Goal: Transaction & Acquisition: Purchase product/service

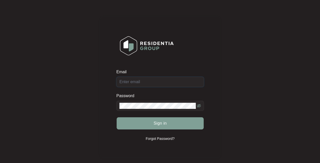
type input "[EMAIL_ADDRESS][DOMAIN_NAME]"
click at [160, 124] on span "Sign in" at bounding box center [159, 123] width 13 height 6
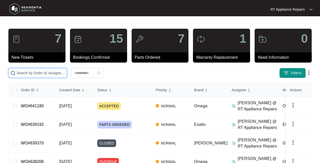
click at [46, 72] on input "text" at bounding box center [41, 73] width 48 height 6
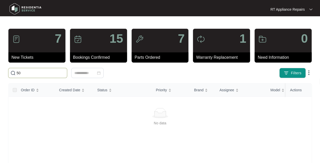
type input "5"
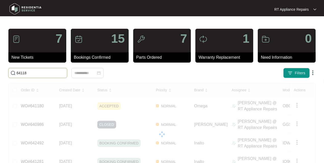
type input "641180"
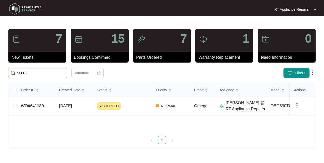
click at [72, 105] on span "[DATE]" at bounding box center [65, 106] width 13 height 4
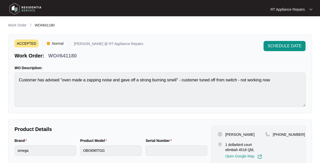
click at [294, 45] on span "SCHEDULE DATE" at bounding box center [284, 46] width 34 height 6
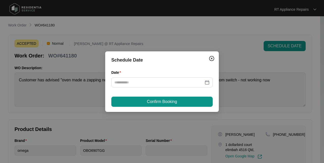
click at [208, 81] on div at bounding box center [161, 83] width 95 height 6
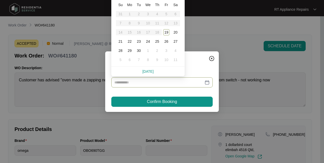
click at [167, 33] on div "19" at bounding box center [166, 32] width 6 height 6
type input "**********"
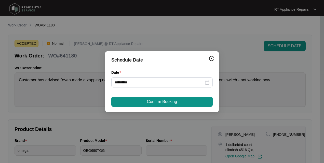
click at [172, 101] on span "Confirm Booking" at bounding box center [162, 102] width 30 height 6
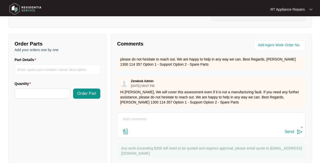
scroll to position [263, 0]
click at [161, 120] on textarea at bounding box center [211, 121] width 183 height 13
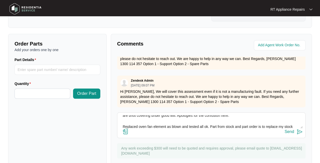
scroll to position [20, 0]
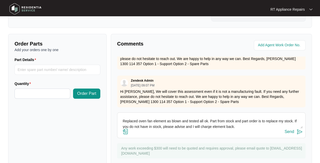
type textarea "Hi [PERSON_NAME]: Did not realise the oven was out of warranty and Resi is cove…"
click at [298, 133] on img at bounding box center [299, 132] width 6 height 6
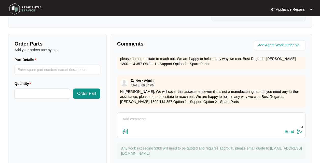
scroll to position [0, 0]
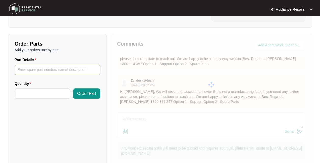
click at [59, 67] on input "Part Details" at bounding box center [58, 70] width 86 height 10
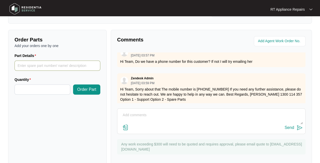
scroll to position [189, 0]
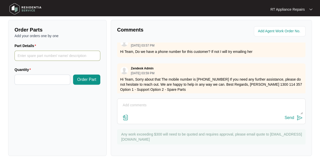
click at [65, 54] on input "Part Details" at bounding box center [58, 56] width 86 height 10
type input "1 x Loc 20, Fan Element"
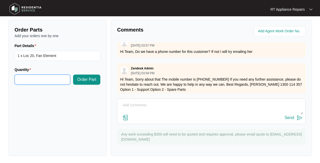
click at [46, 79] on input "Quantity" at bounding box center [42, 80] width 55 height 10
type input "*"
click at [35, 54] on input "1 x Loc 20, Fan Element" at bounding box center [58, 56] width 86 height 10
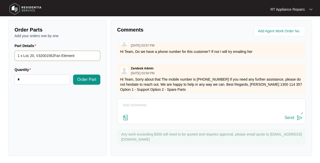
type input "1 x Loc 20, V32001562 Fan Element"
click at [87, 77] on span "Order Part" at bounding box center [86, 80] width 19 height 6
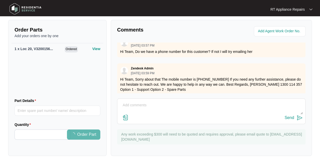
click at [155, 106] on textarea at bounding box center [211, 107] width 183 height 13
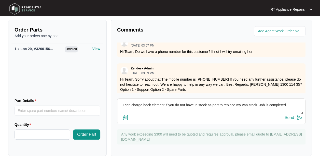
type textarea "I can charge back element if you do not have in stock as part to replace my van…"
click at [299, 120] on img at bounding box center [299, 118] width 6 height 6
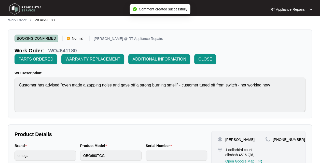
scroll to position [0, 0]
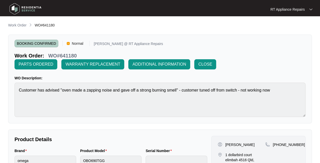
click at [42, 65] on span "PARTS ORDERED" at bounding box center [36, 64] width 35 height 6
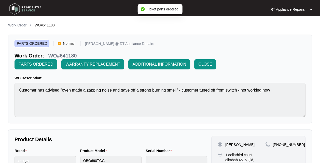
click at [291, 9] on p "RT Appliance Repairs" at bounding box center [287, 9] width 34 height 5
click at [291, 28] on p "Log Out" at bounding box center [295, 26] width 26 height 5
